Goal: Navigation & Orientation: Find specific page/section

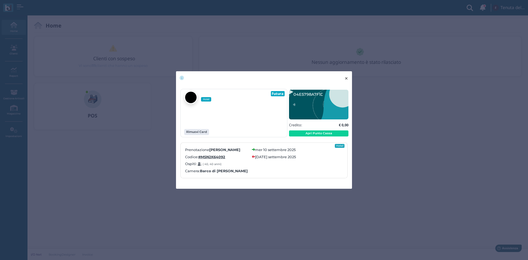
click at [350, 73] on button "× close" at bounding box center [346, 78] width 11 height 14
click at [345, 79] on span "×" at bounding box center [346, 78] width 4 height 7
click at [346, 79] on span "×" at bounding box center [346, 78] width 4 height 7
click at [348, 75] on span "×" at bounding box center [346, 78] width 4 height 7
click at [345, 79] on span "×" at bounding box center [346, 78] width 4 height 7
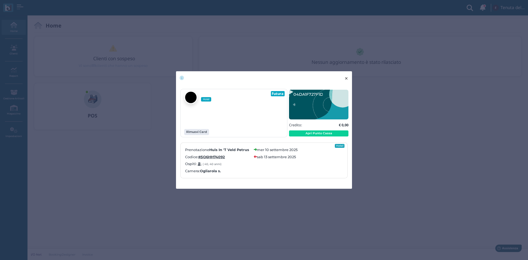
click at [348, 75] on span "×" at bounding box center [346, 78] width 4 height 7
click at [347, 75] on span "×" at bounding box center [346, 78] width 4 height 7
click at [347, 80] on span "×" at bounding box center [346, 78] width 4 height 7
click at [345, 78] on span "×" at bounding box center [346, 78] width 4 height 7
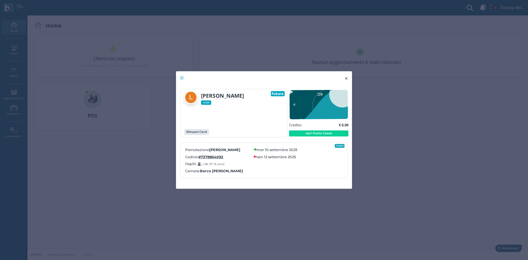
click at [348, 78] on span "×" at bounding box center [346, 78] width 4 height 7
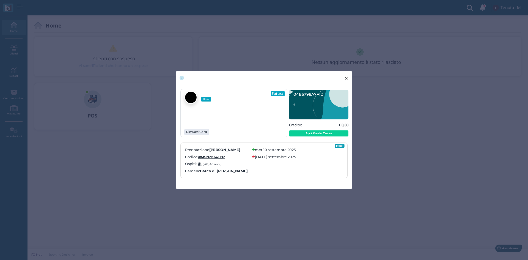
drag, startPoint x: 345, startPoint y: 73, endPoint x: 419, endPoint y: 10, distance: 97.8
click at [345, 75] on span "×" at bounding box center [346, 78] width 4 height 7
